Goal: Obtain resource: Download file/media

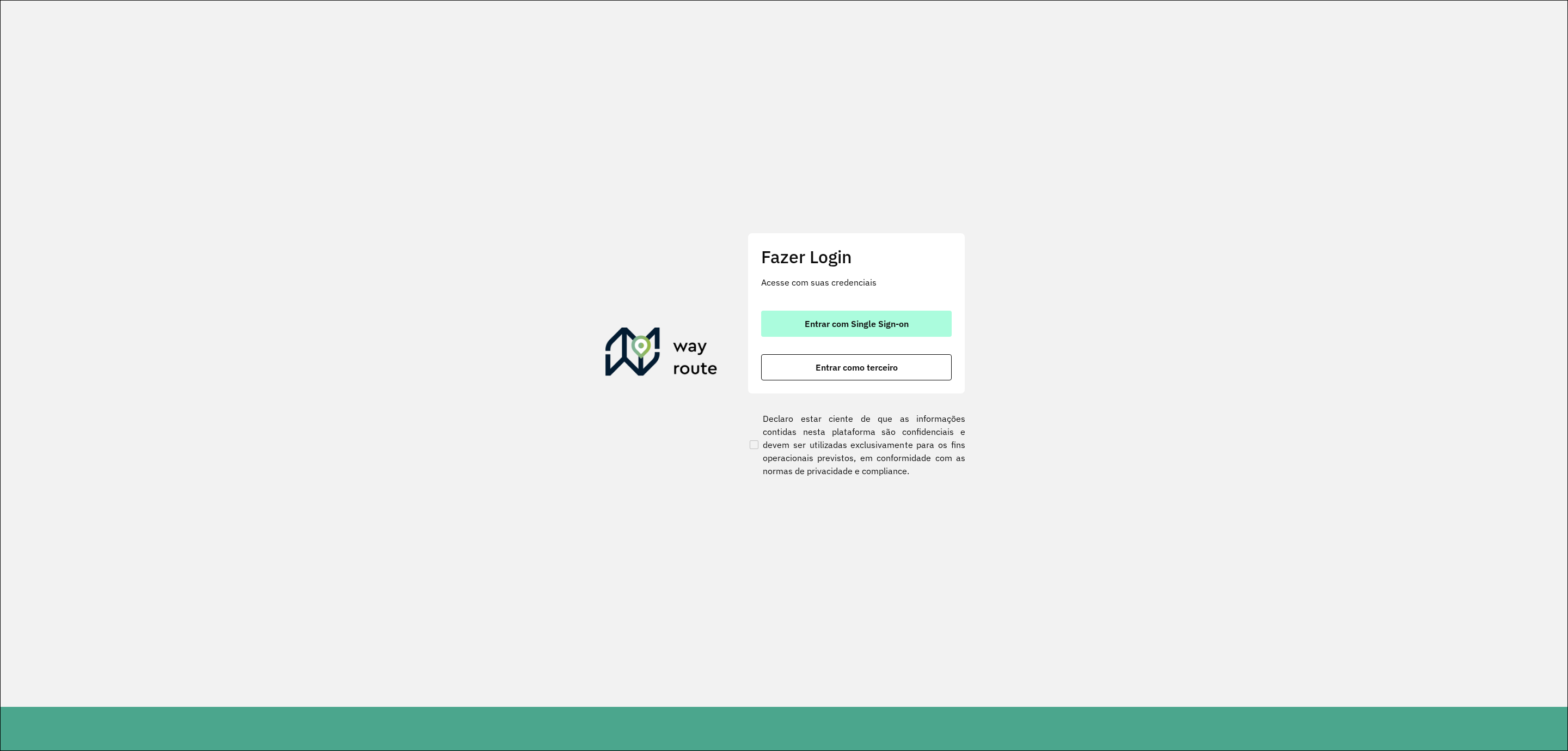
click at [850, 323] on span "Entrar com Single Sign-on" at bounding box center [856, 323] width 104 height 9
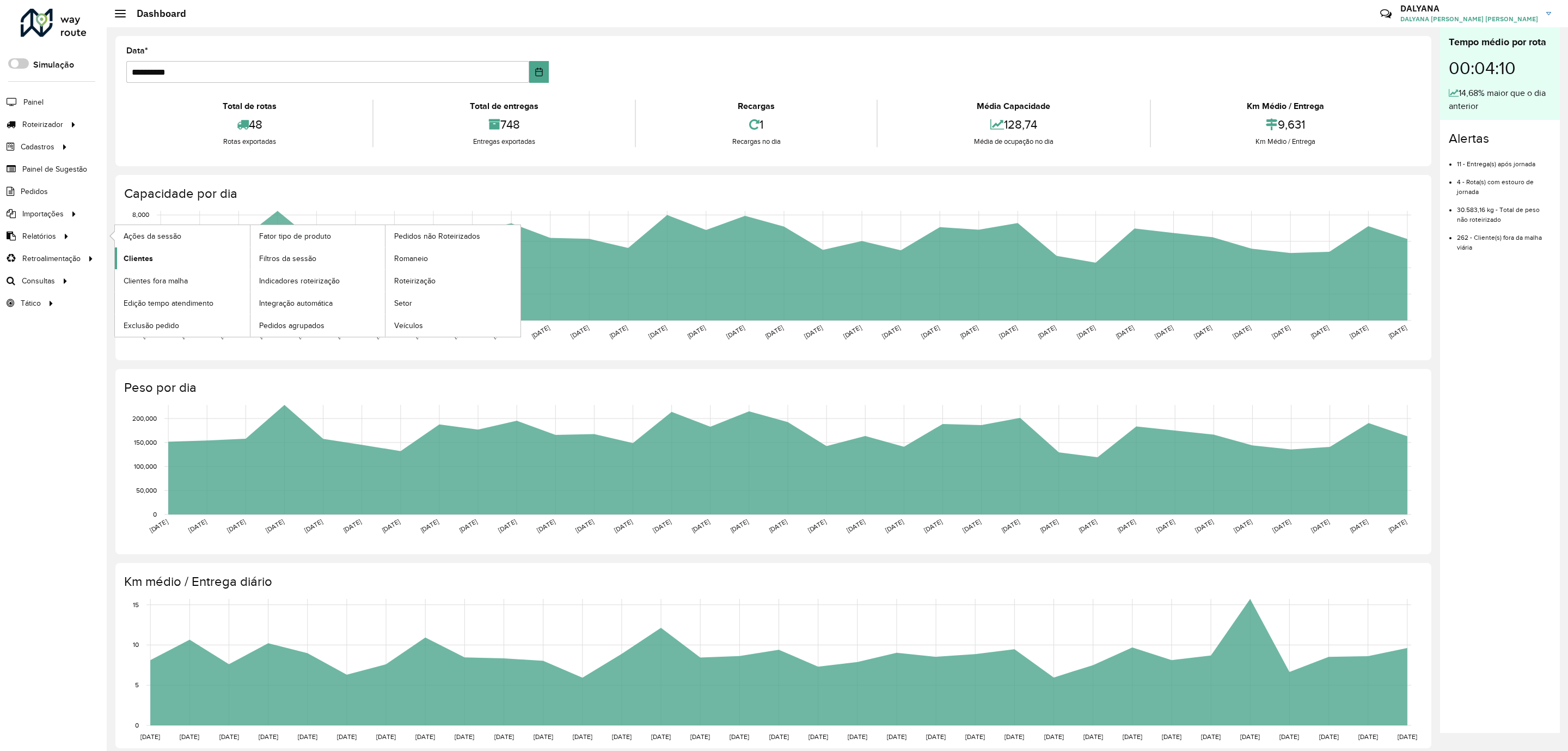
click at [147, 260] on span "Clientes" at bounding box center [138, 258] width 29 height 12
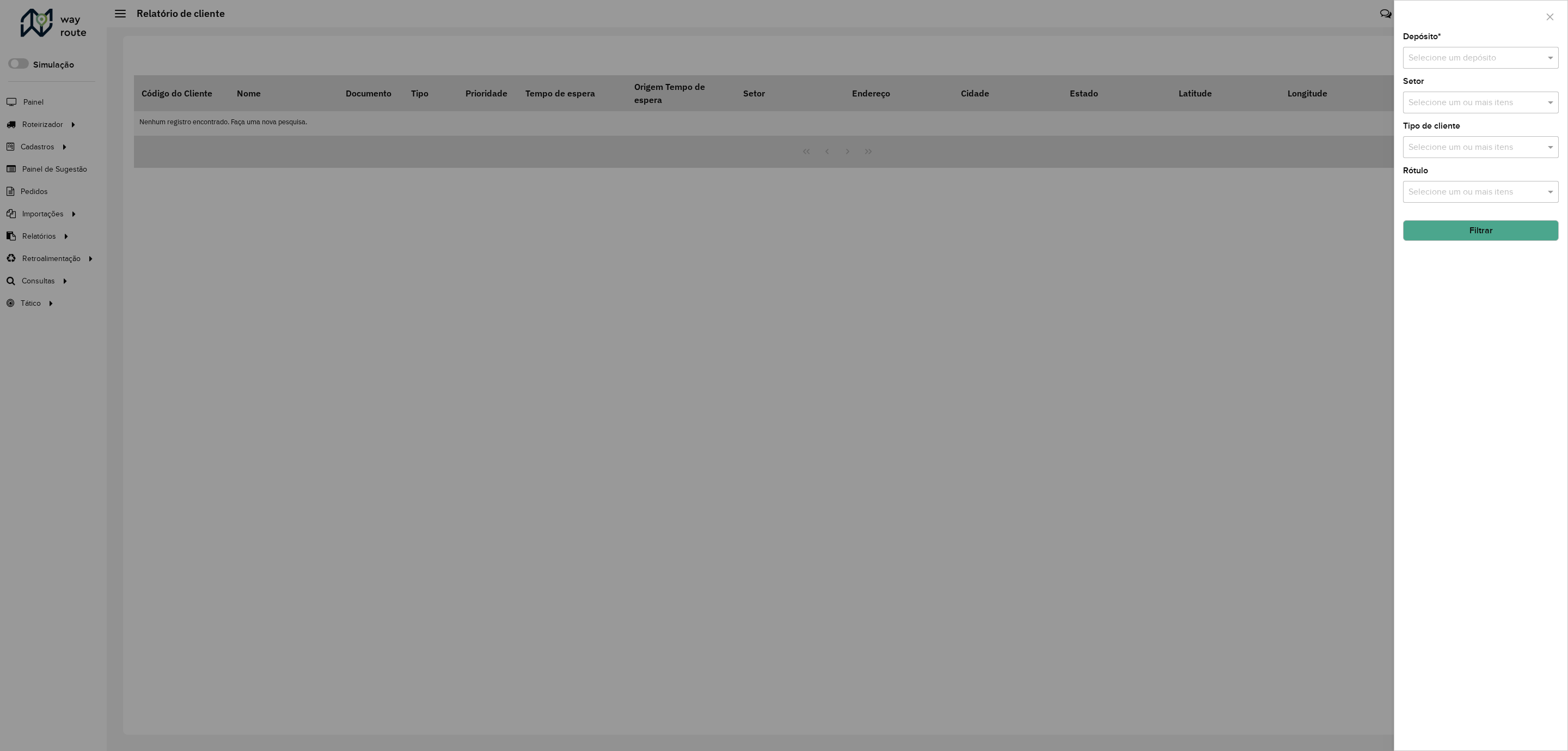
click at [1501, 60] on input "text" at bounding box center [1470, 58] width 123 height 13
click at [1441, 88] on span "CDD [DATE] Novo" at bounding box center [1442, 90] width 69 height 9
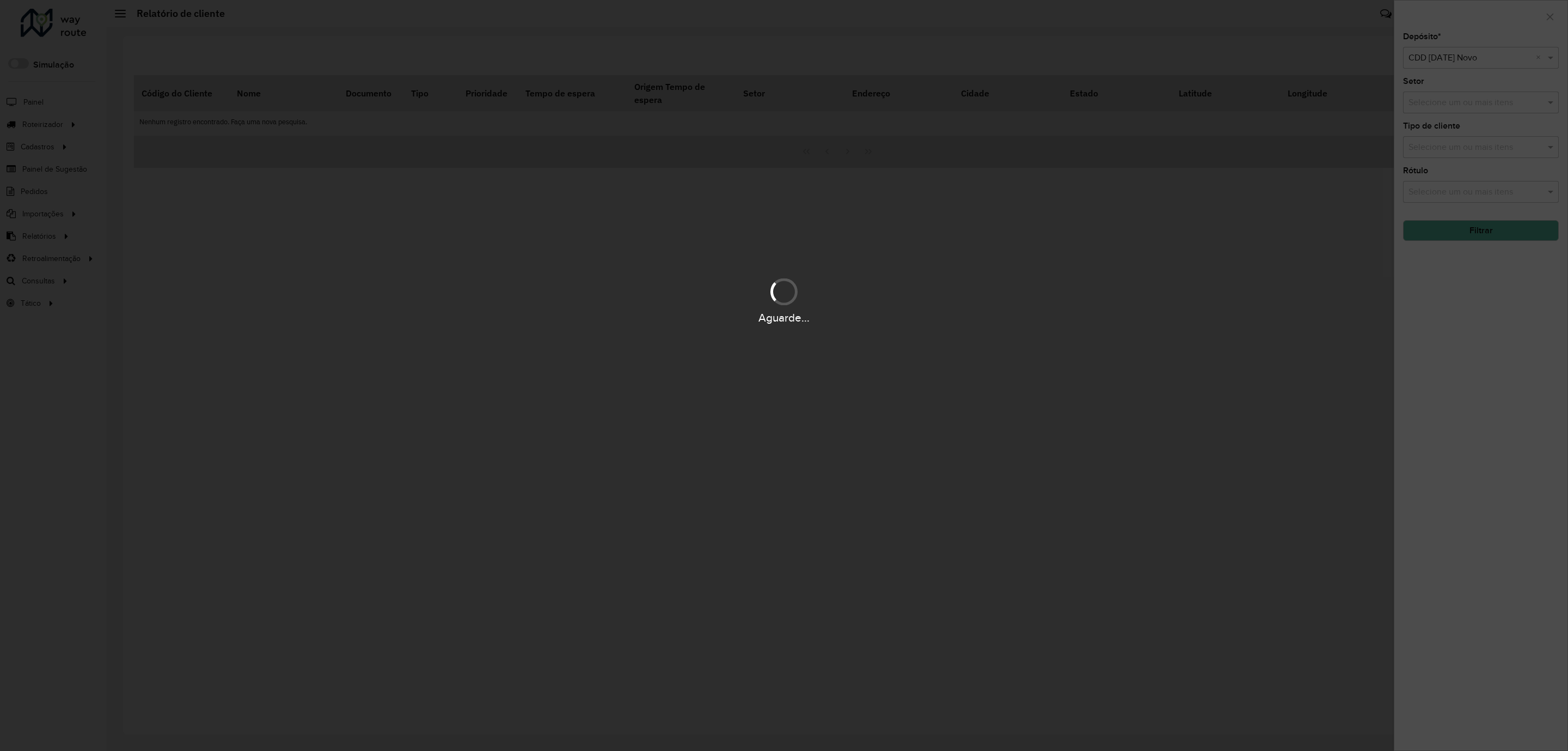
click at [1489, 239] on div "Aguarde..." at bounding box center [784, 375] width 1568 height 751
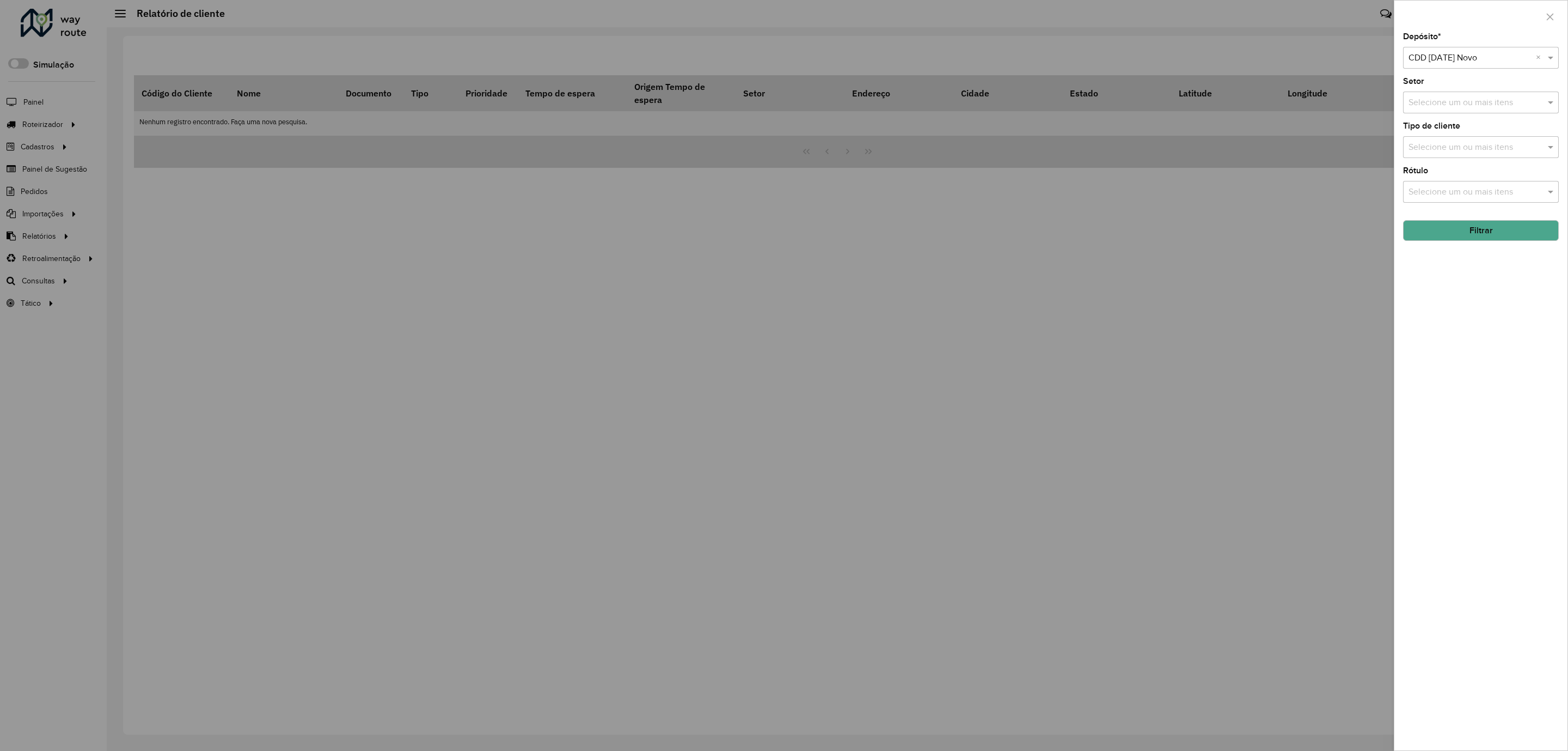
click at [1489, 239] on button "Filtrar" at bounding box center [1481, 230] width 156 height 21
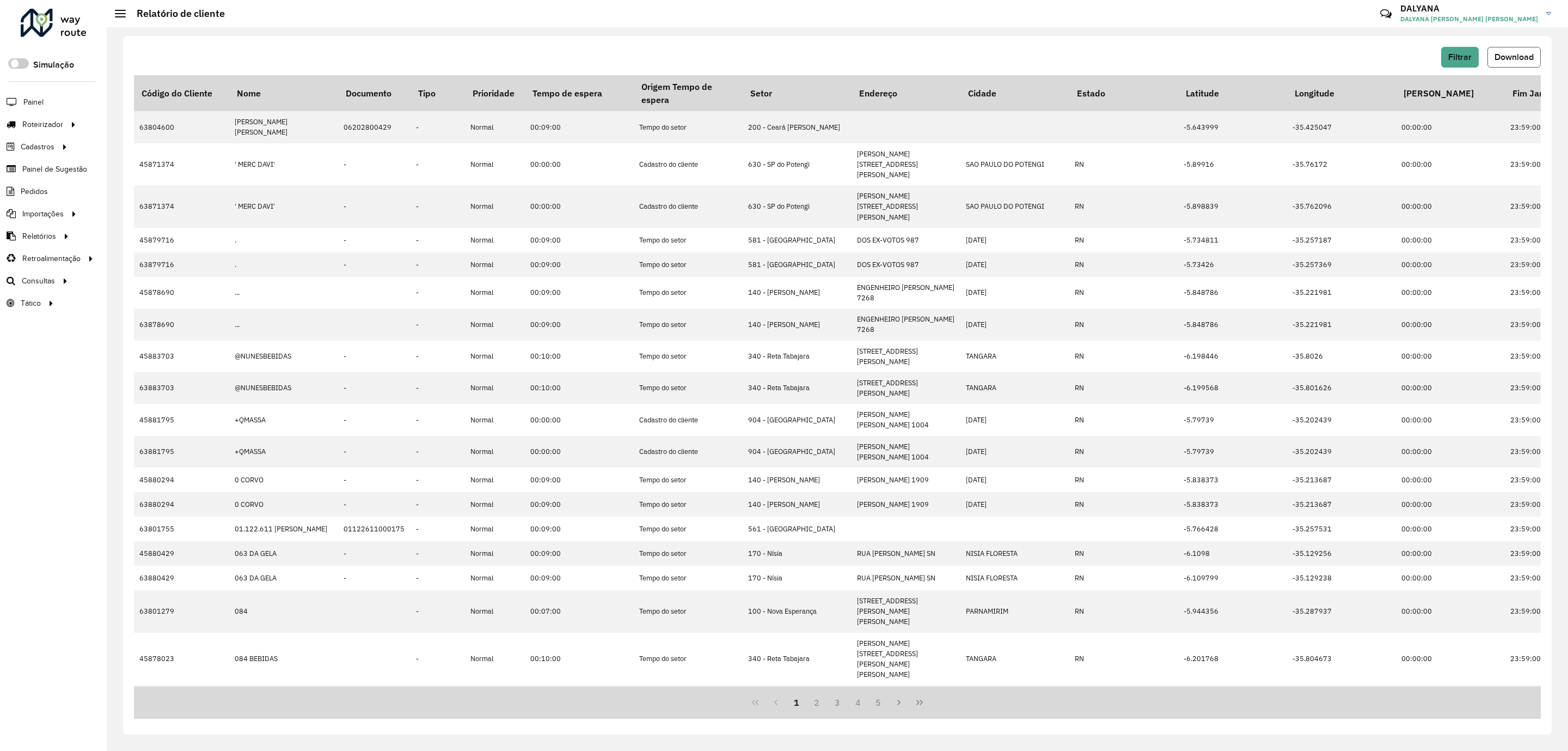
click at [1514, 57] on span "Download" at bounding box center [1514, 57] width 39 height 9
